Goal: Transaction & Acquisition: Purchase product/service

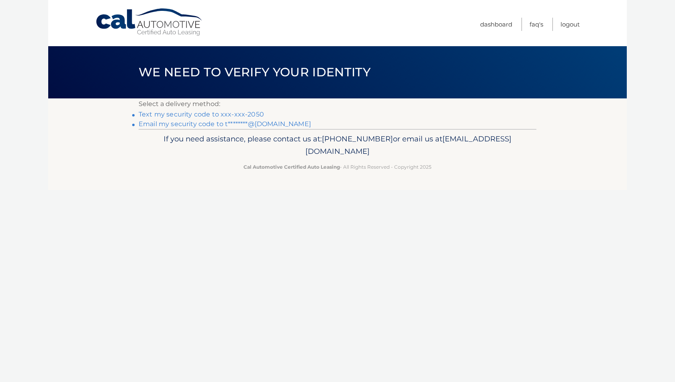
click at [240, 115] on link "Text my security code to xxx-xxx-2050" at bounding box center [201, 115] width 125 height 8
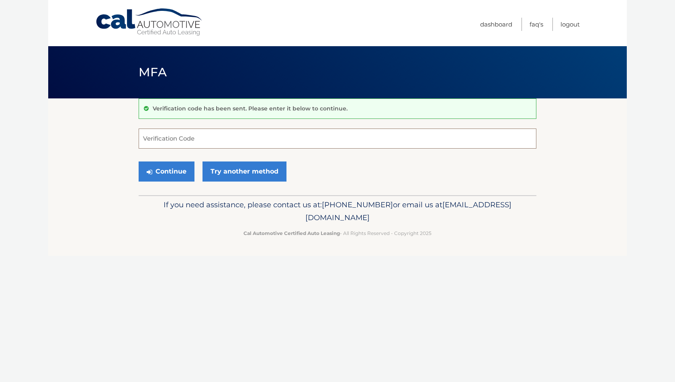
click at [160, 139] on input "Verification Code" at bounding box center [338, 139] width 398 height 20
type input "693927"
click at [166, 171] on button "Continue" at bounding box center [167, 172] width 56 height 20
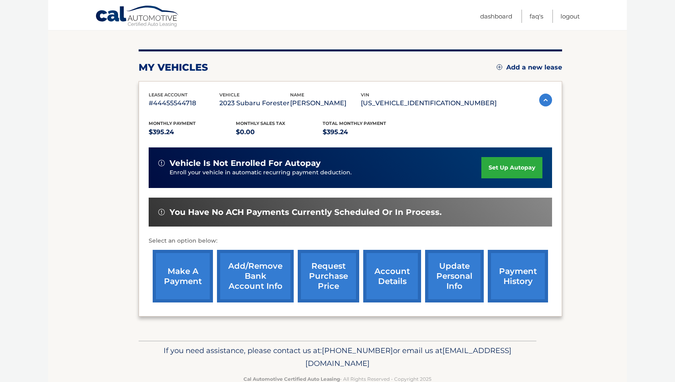
scroll to position [59, 0]
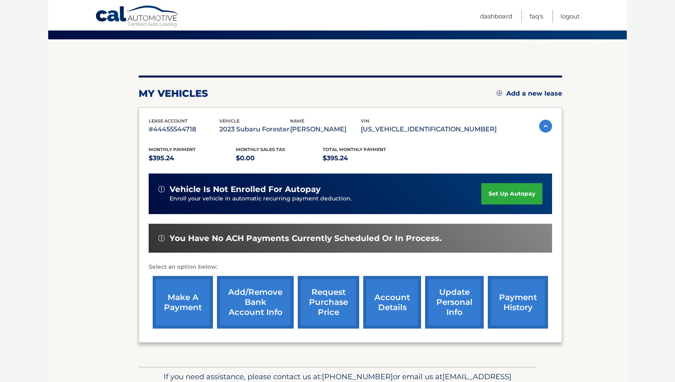
click at [183, 307] on link "make a payment" at bounding box center [183, 302] width 60 height 53
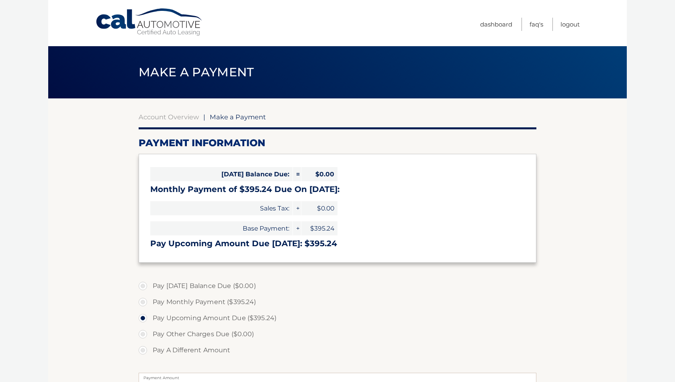
select select "NzQ5NTEwMTUtNmI1Ny00NDEyLWJmZGQtNzE3NDRmYmEyOTk1"
click at [142, 301] on label "Pay Monthly Payment ($395.24)" at bounding box center [338, 302] width 398 height 16
click at [142, 301] on input "Pay Monthly Payment ($395.24)" at bounding box center [146, 300] width 8 height 13
radio input "true"
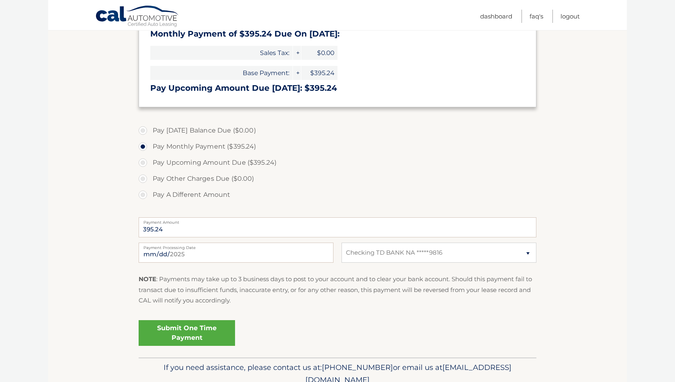
scroll to position [156, 0]
click at [198, 332] on link "Submit One Time Payment" at bounding box center [187, 333] width 96 height 26
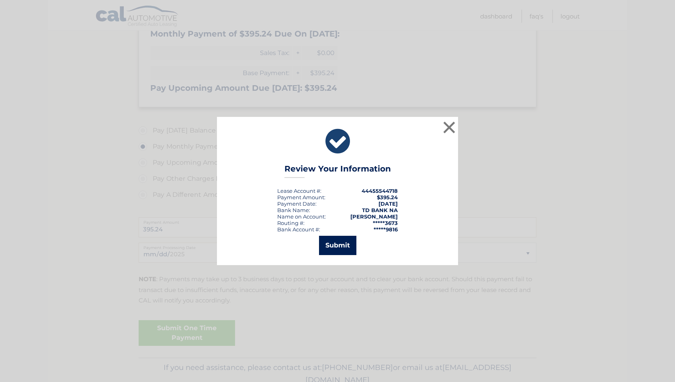
click at [345, 251] on button "Submit" at bounding box center [337, 245] width 37 height 19
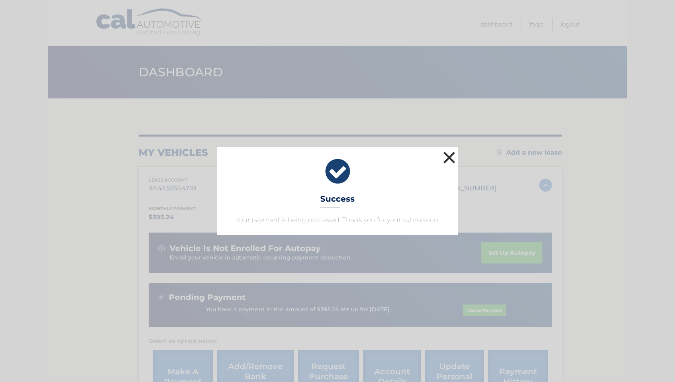
click at [449, 157] on button "×" at bounding box center [449, 158] width 16 height 16
